Goal: Navigation & Orientation: Find specific page/section

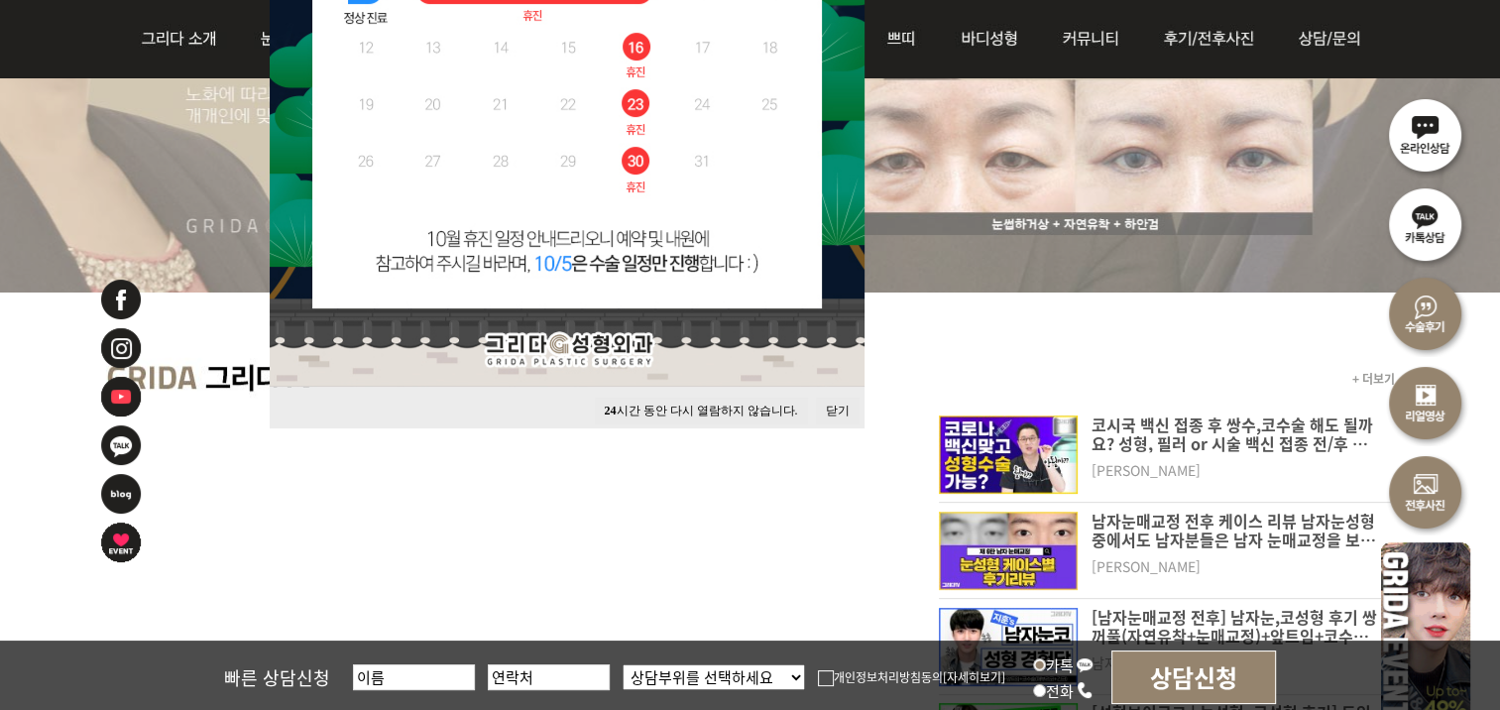
scroll to position [496, 0]
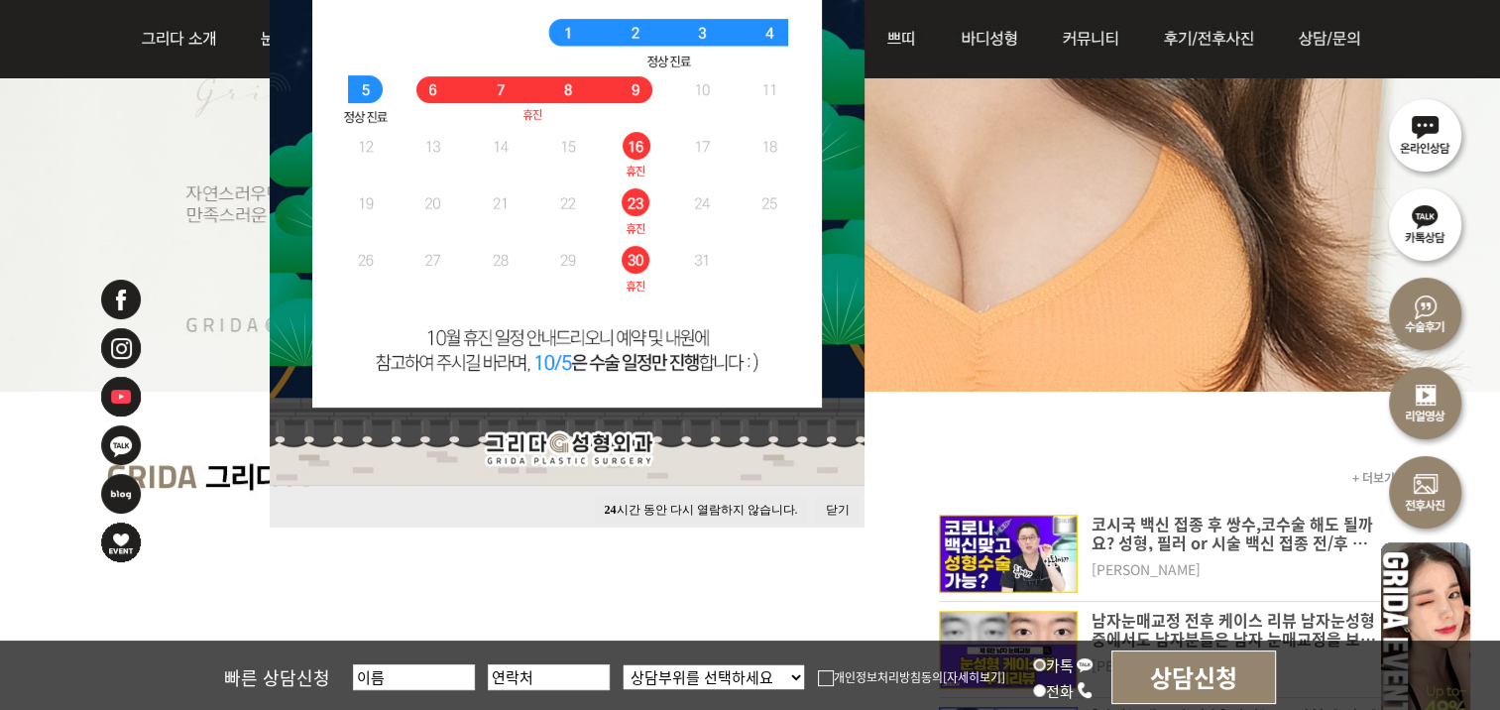
click at [827, 509] on button "닫기" at bounding box center [838, 510] width 44 height 27
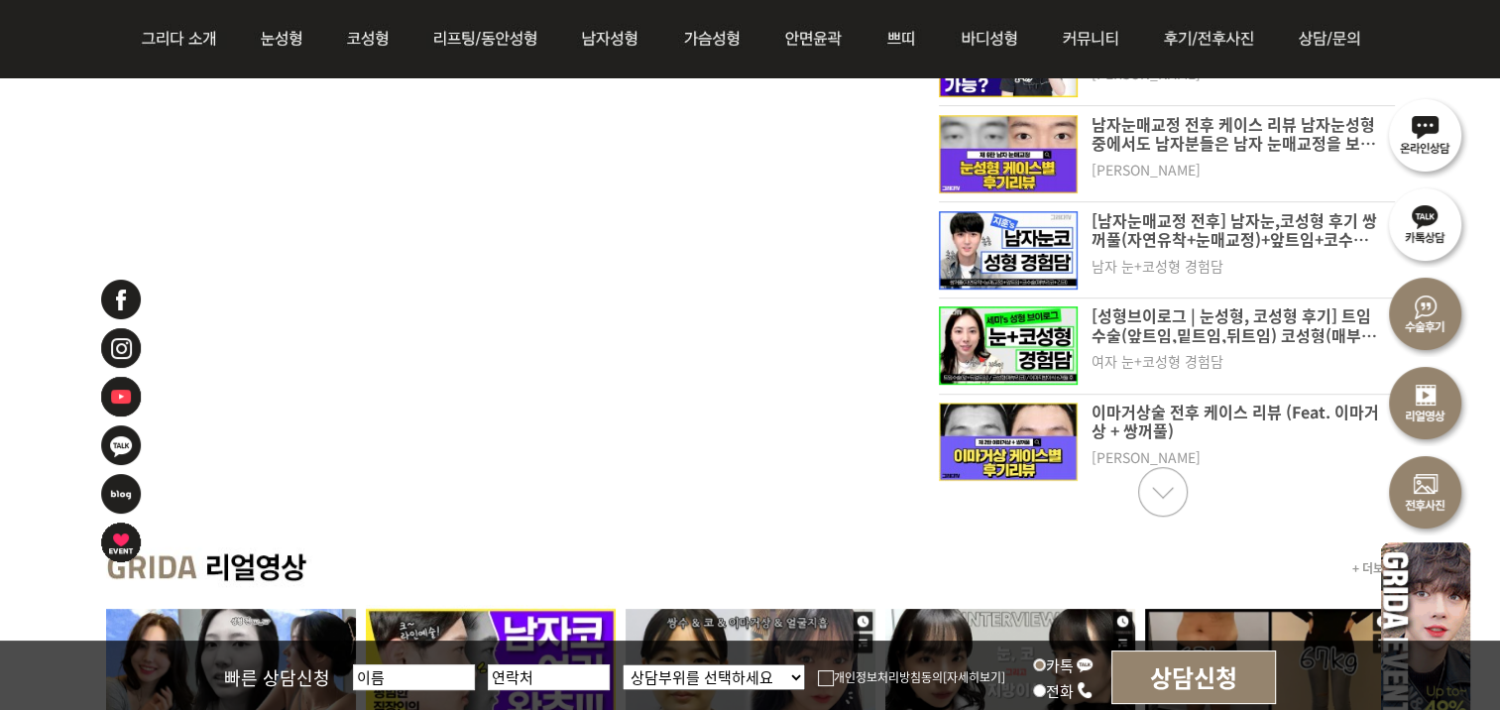
scroll to position [1289, 0]
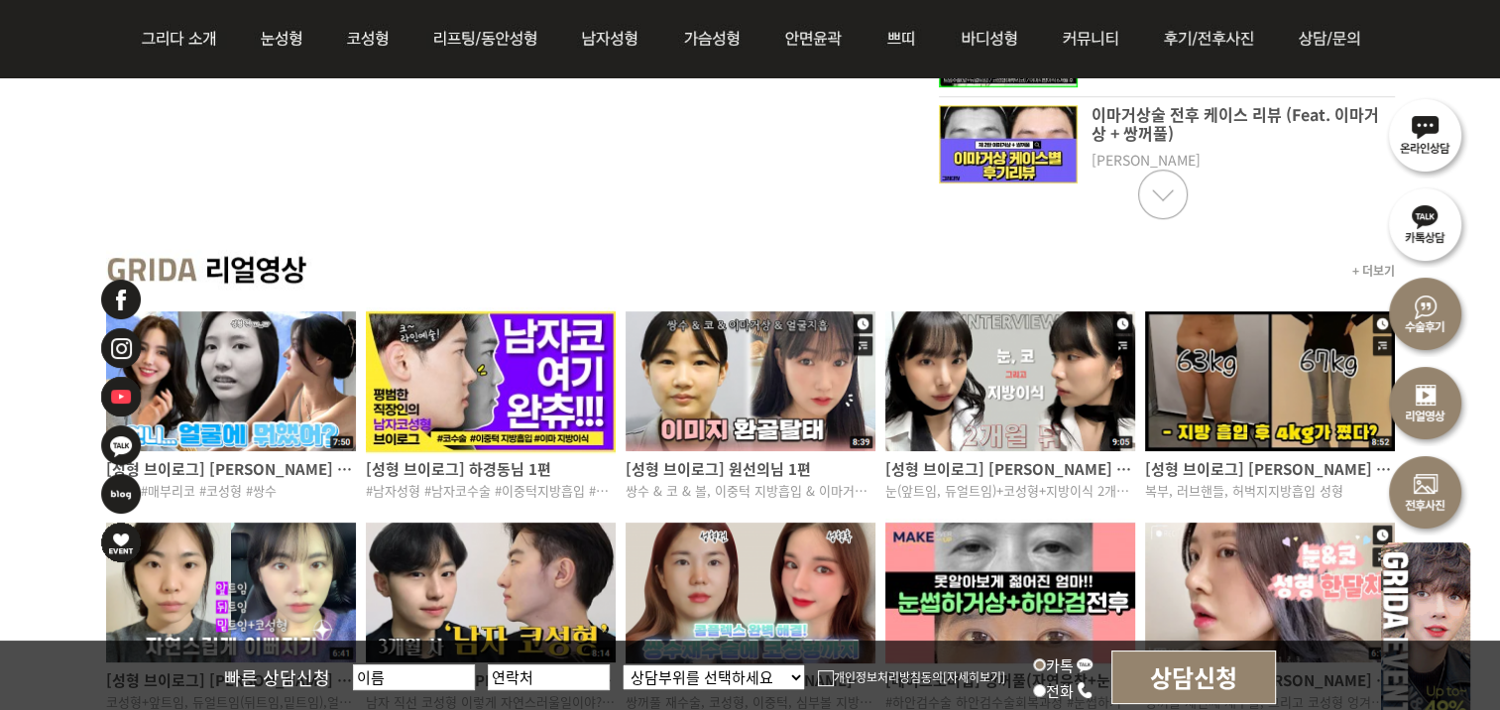
click at [1056, 385] on img at bounding box center [1010, 381] width 250 height 148
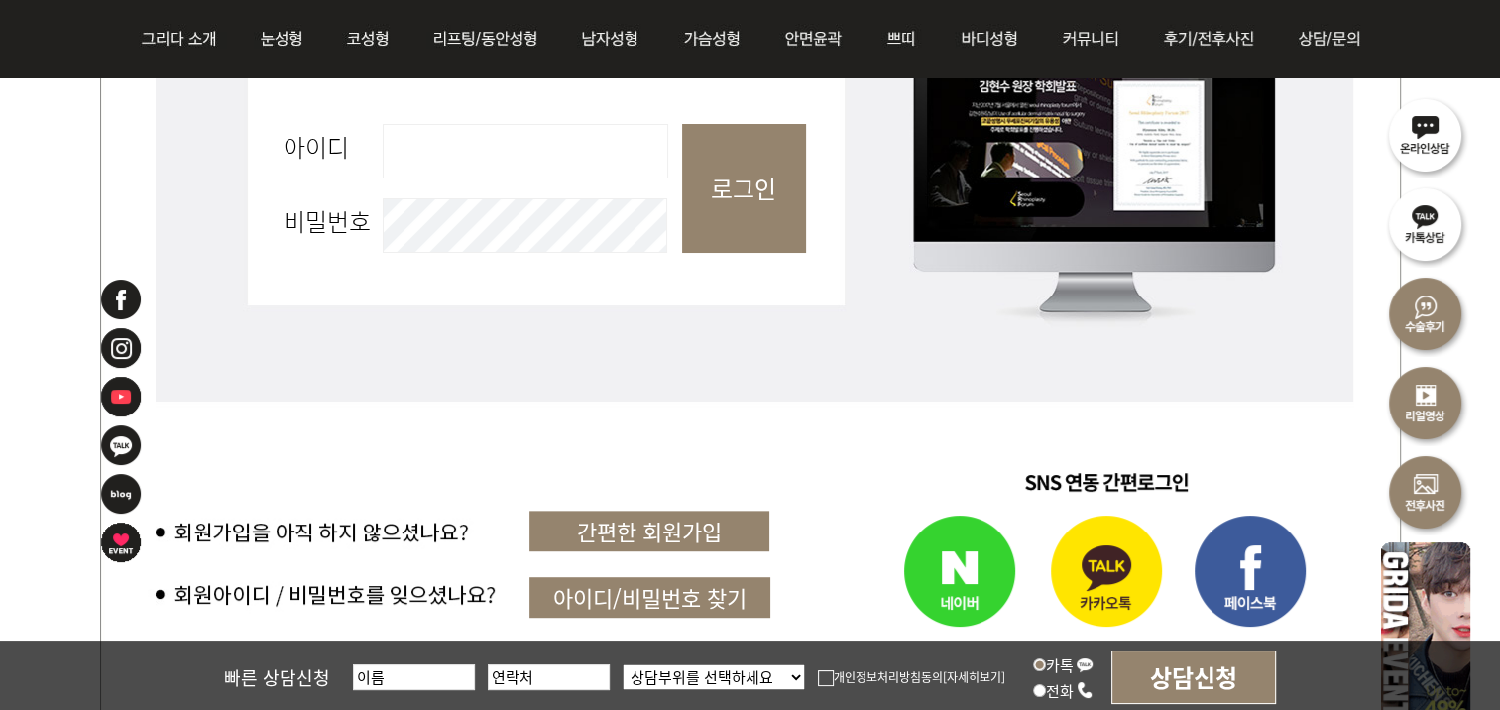
scroll to position [694, 0]
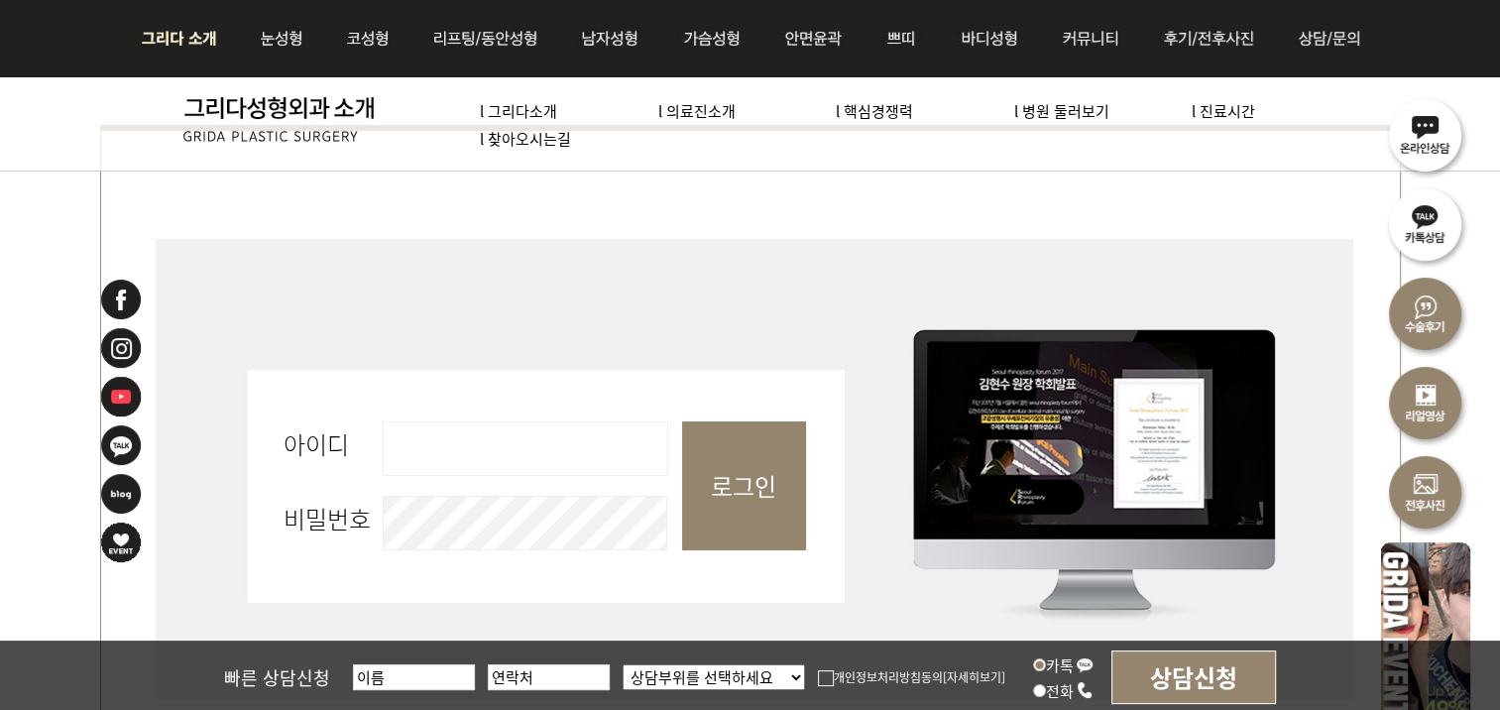
click at [203, 40] on img at bounding box center [184, 38] width 107 height 77
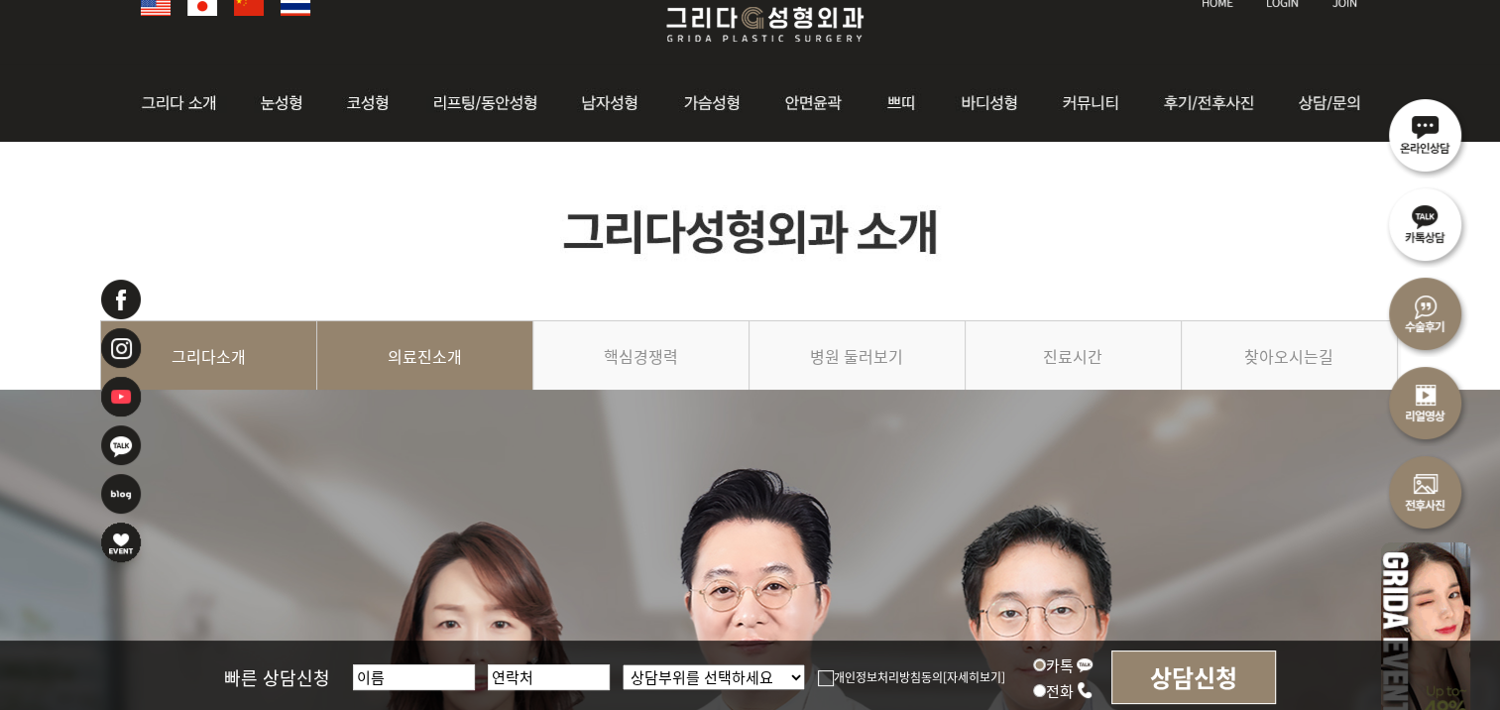
scroll to position [99, 0]
click at [418, 364] on link "의료진소개" at bounding box center [425, 365] width 216 height 90
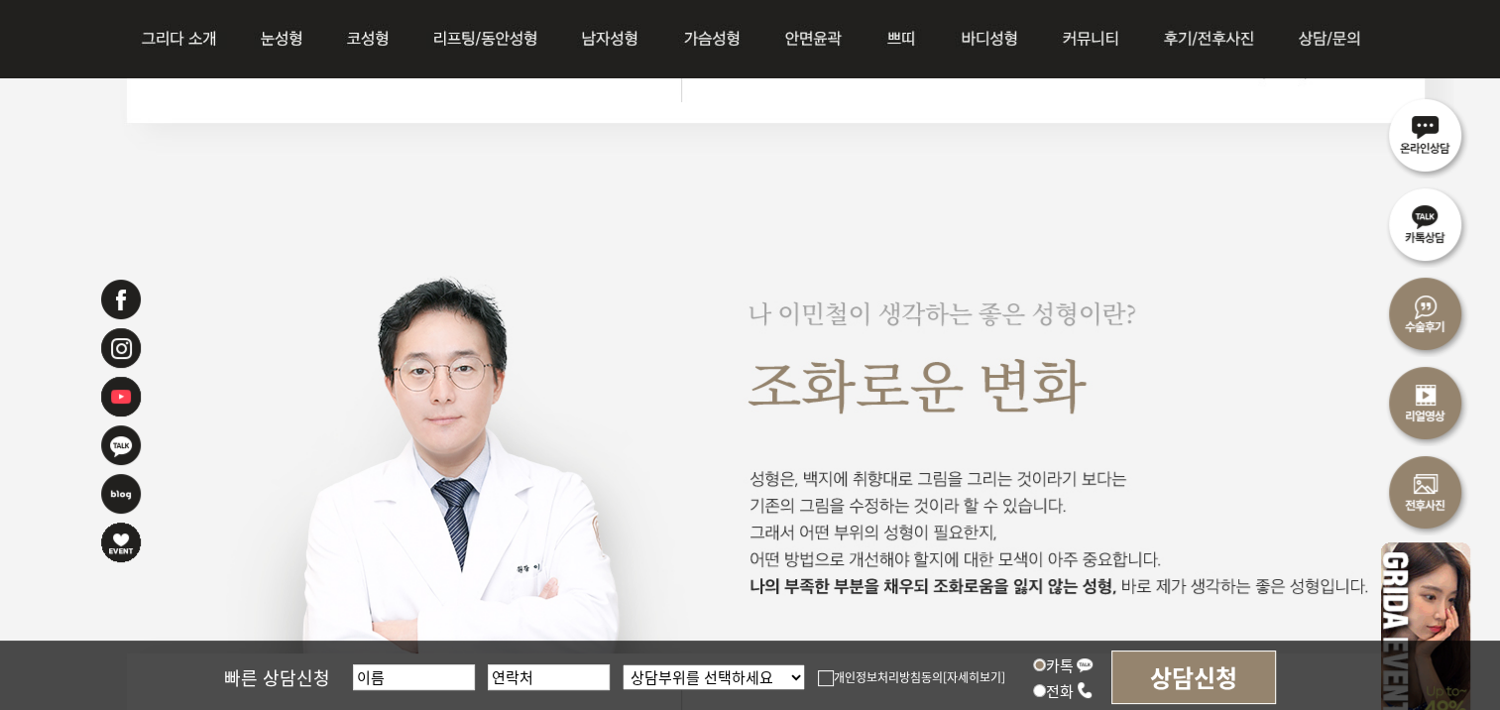
scroll to position [2181, 0]
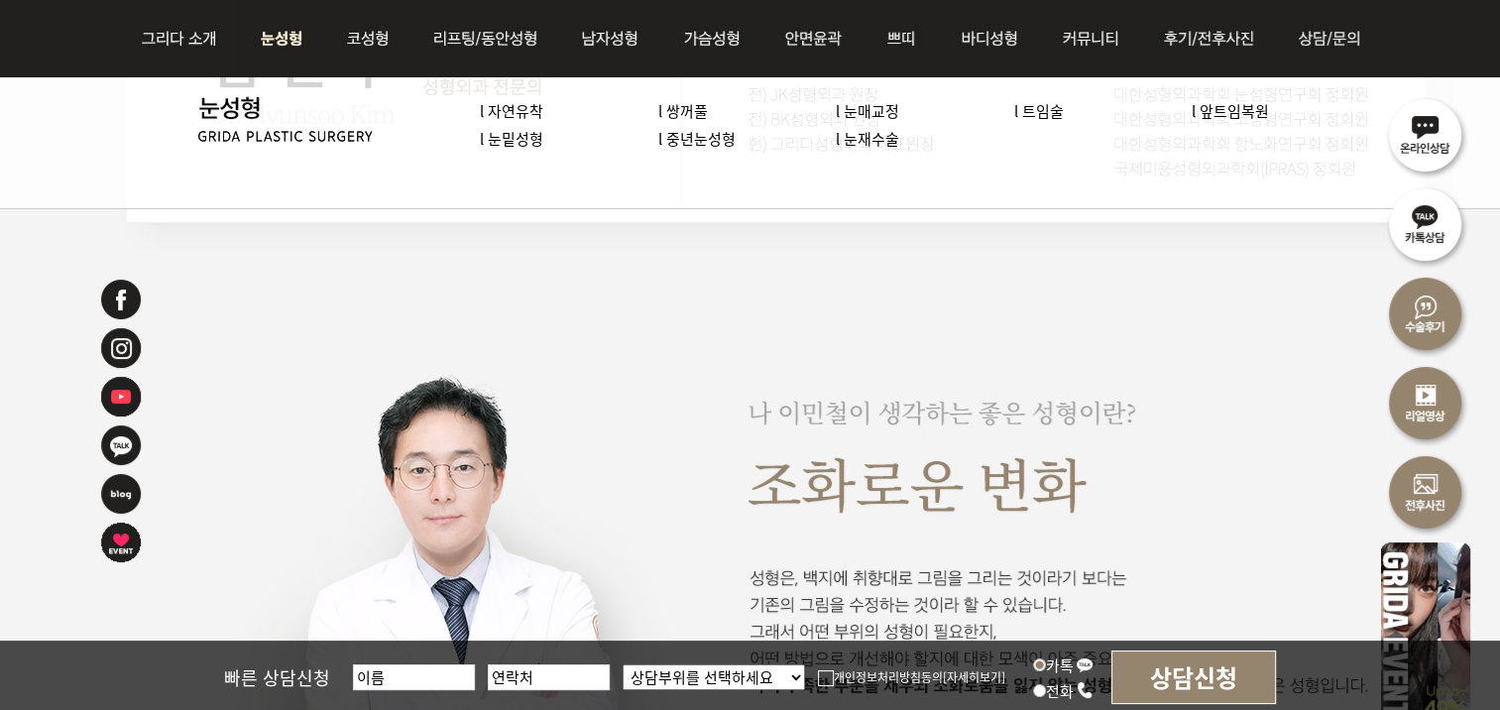
click at [265, 32] on img at bounding box center [282, 38] width 88 height 77
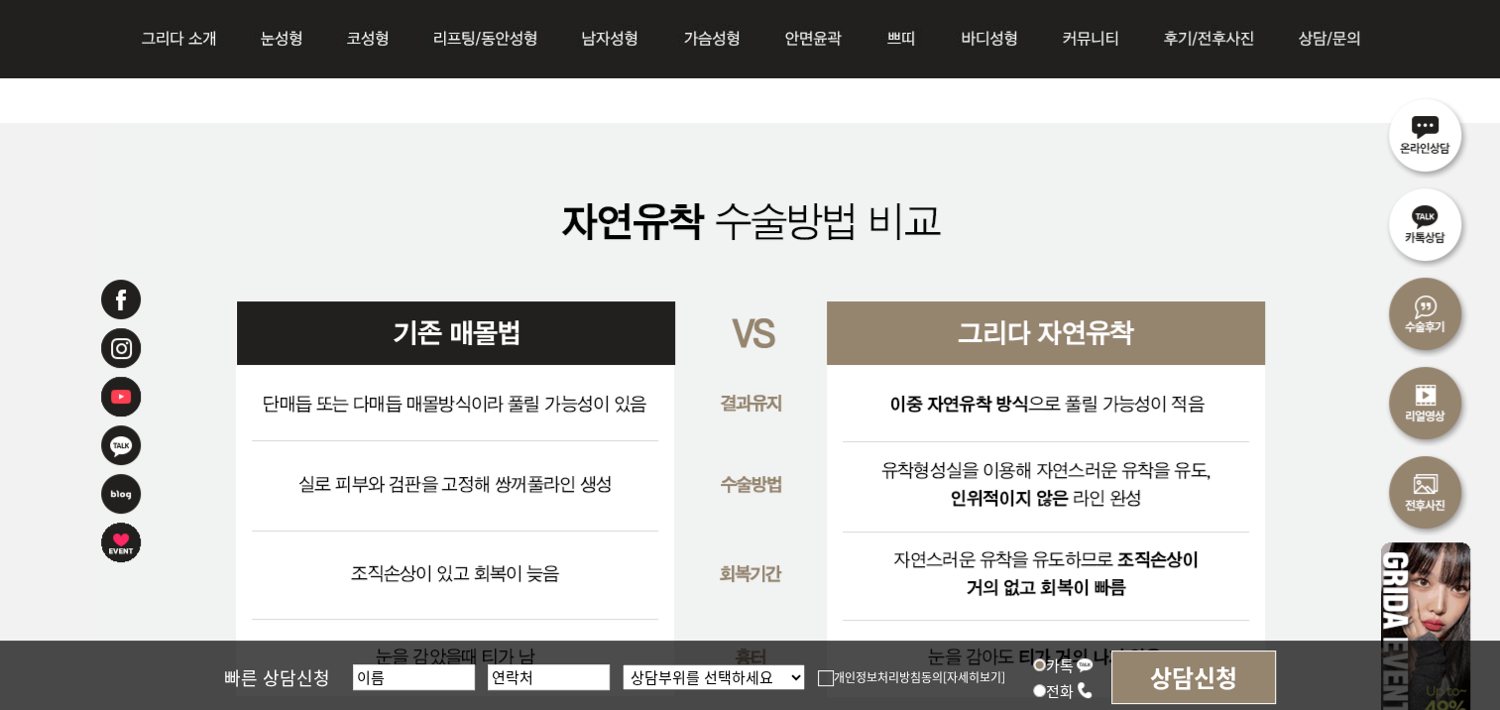
scroll to position [3668, 0]
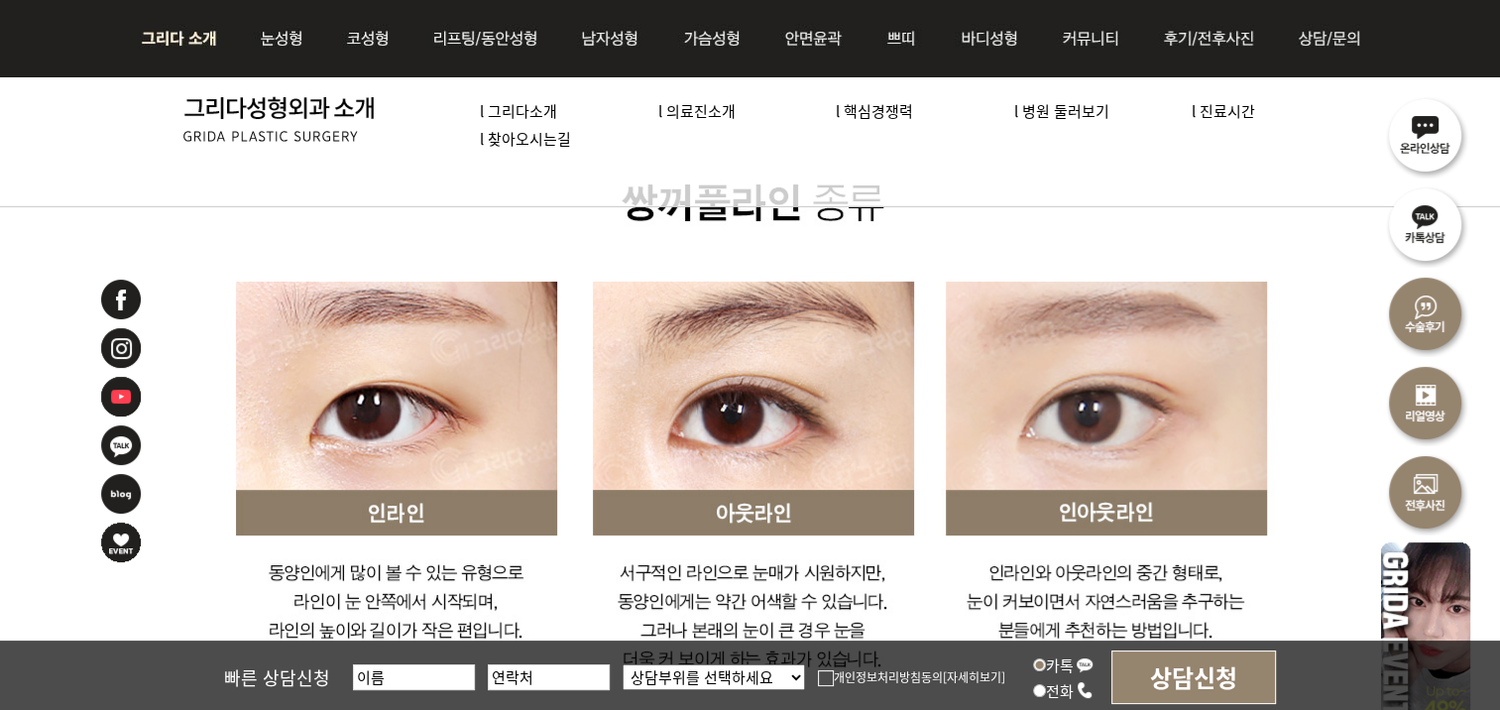
click at [210, 37] on img at bounding box center [184, 38] width 107 height 77
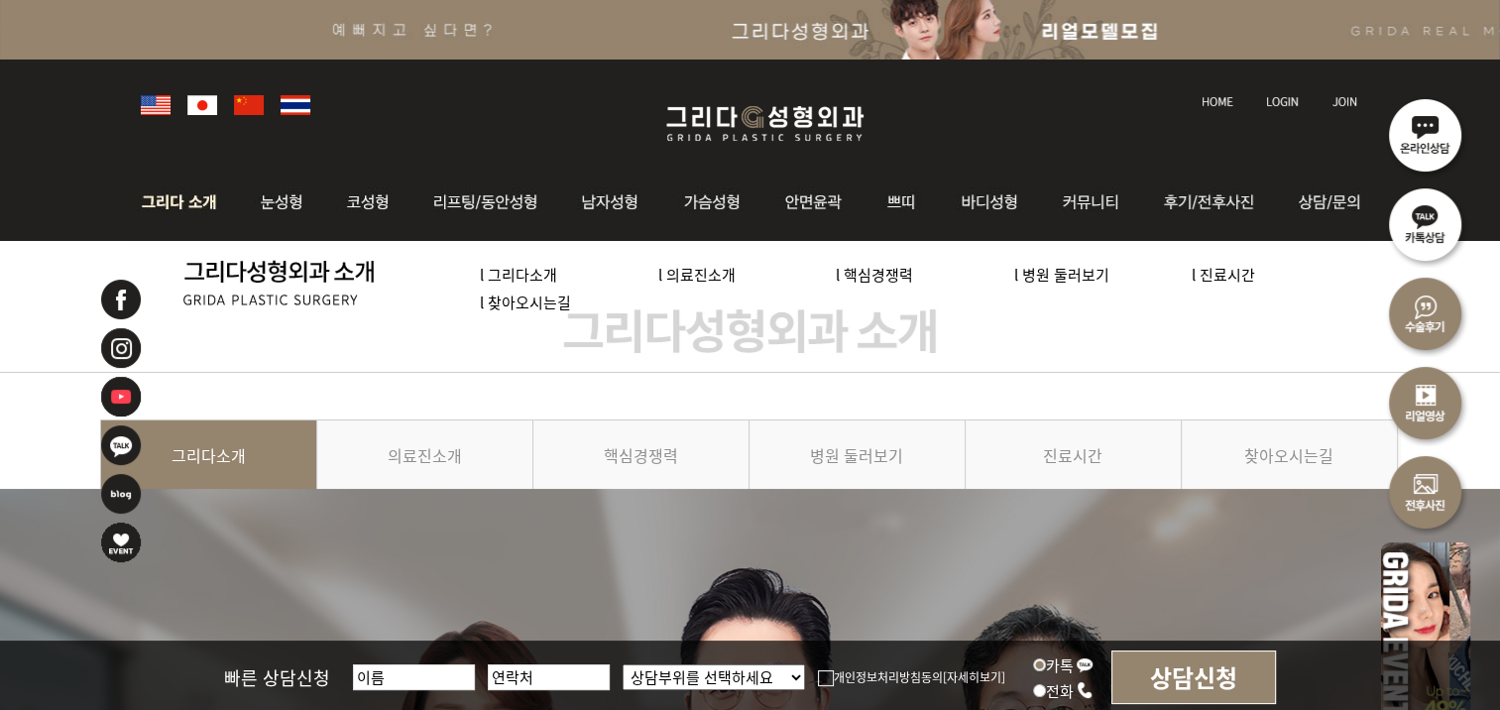
click at [551, 309] on link "l 찾아오시는길" at bounding box center [525, 301] width 91 height 21
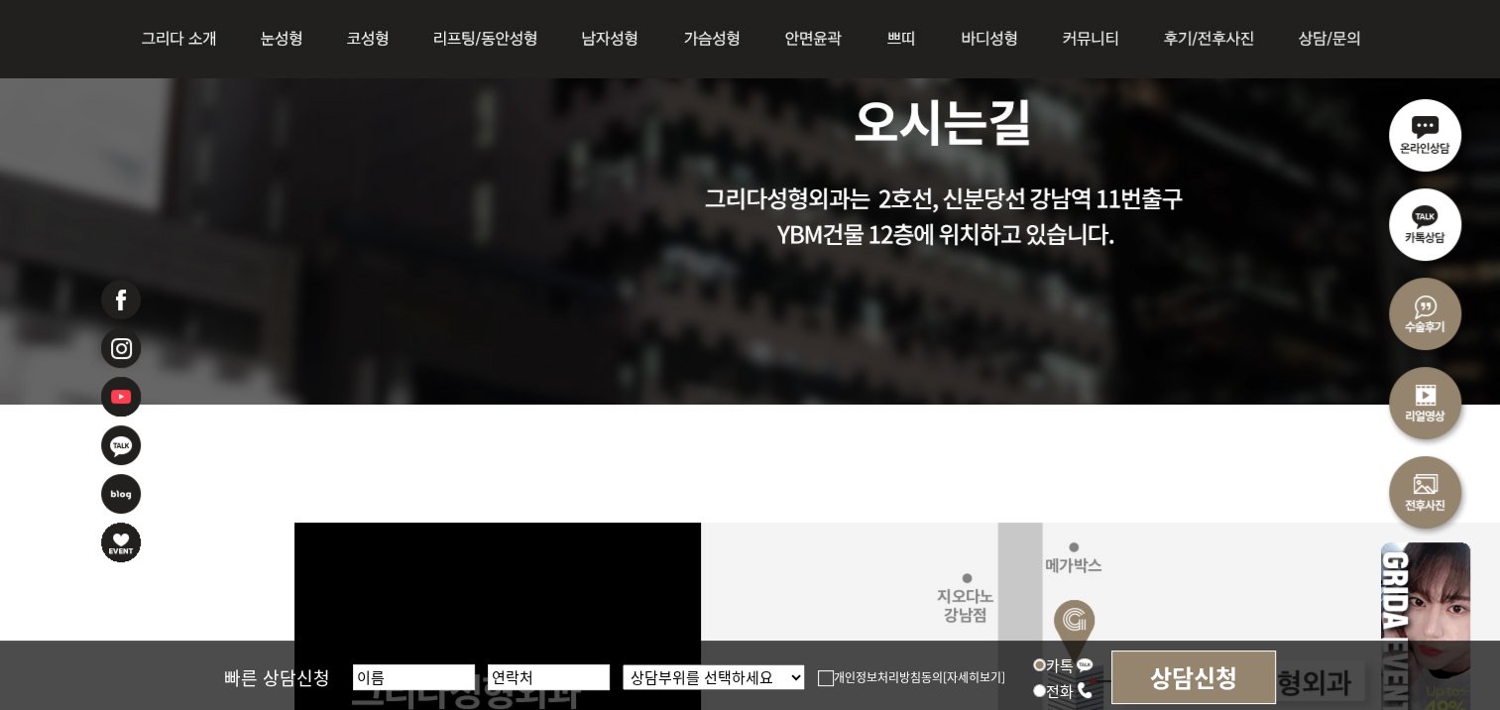
scroll to position [1091, 0]
